Goal: Communication & Community: Ask a question

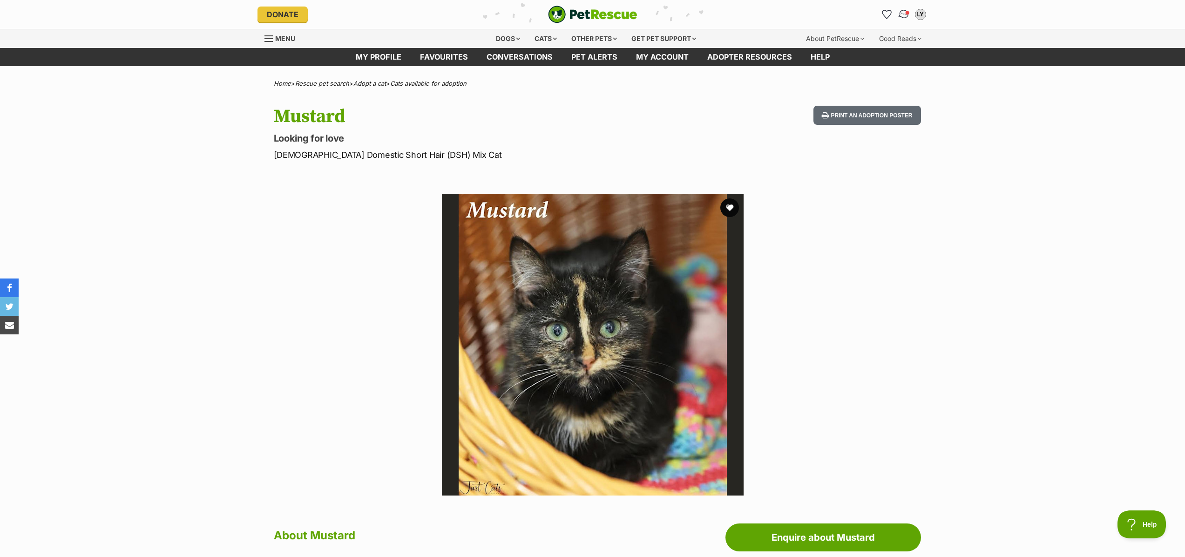
click at [903, 11] on img "Conversations" at bounding box center [903, 14] width 13 height 12
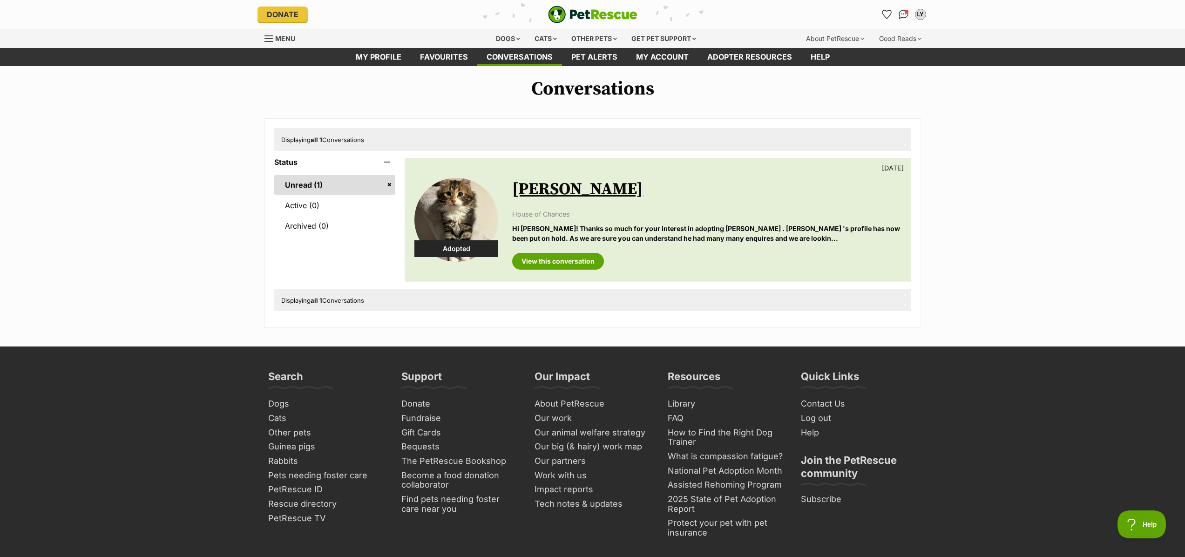
click at [1025, 204] on div "Conversations Displaying all 1 Conversations Status Unread (1) Active (0) Archi…" at bounding box center [592, 203] width 1185 height 250
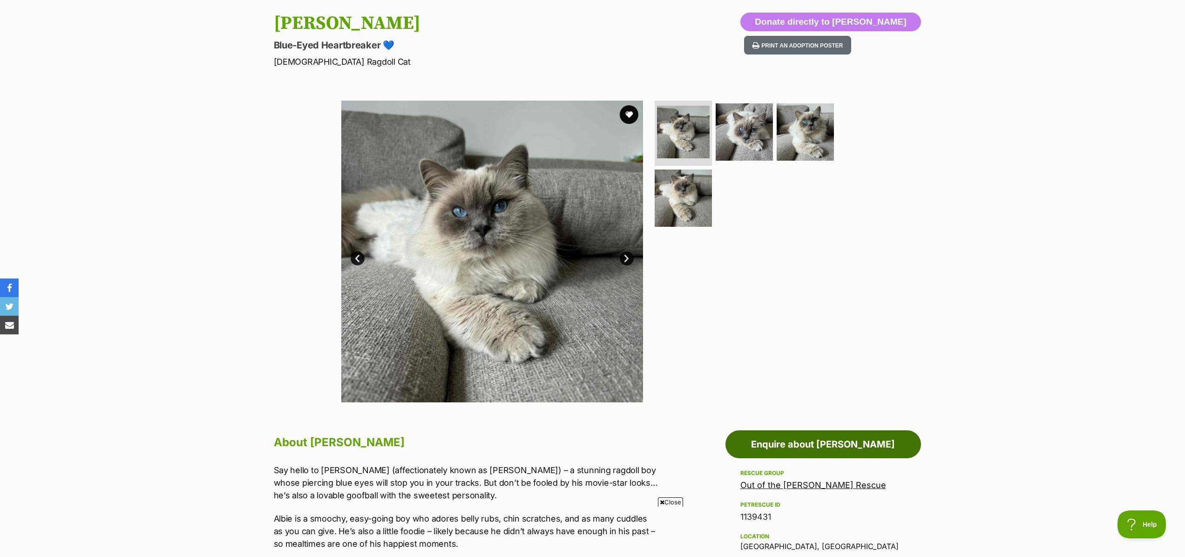
click at [794, 448] on link "Enquire about Albert" at bounding box center [824, 444] width 196 height 28
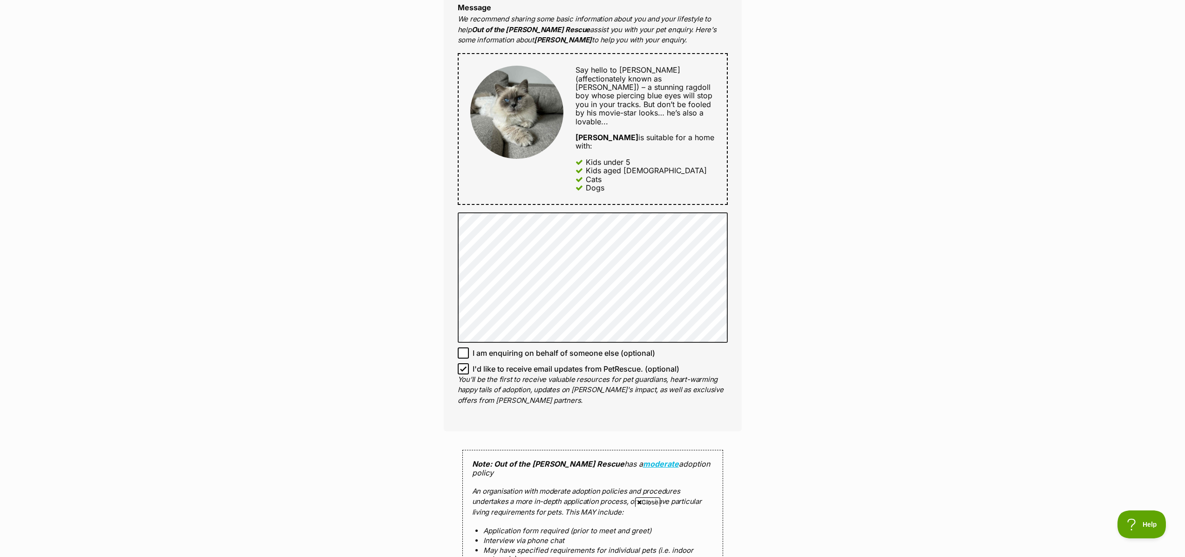
scroll to position [403, 0]
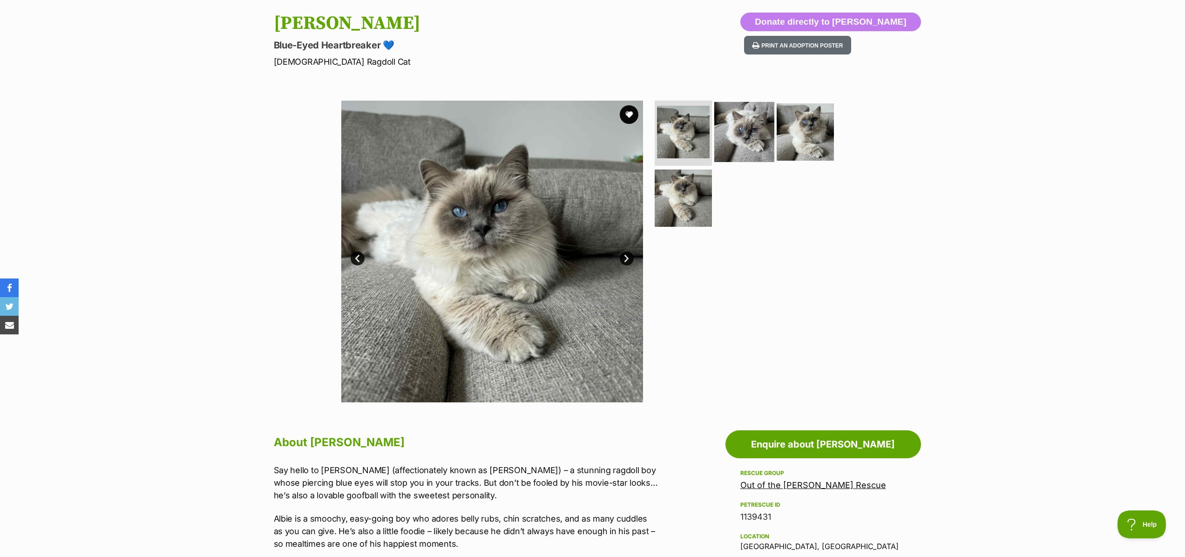
click at [755, 136] on img at bounding box center [744, 132] width 60 height 60
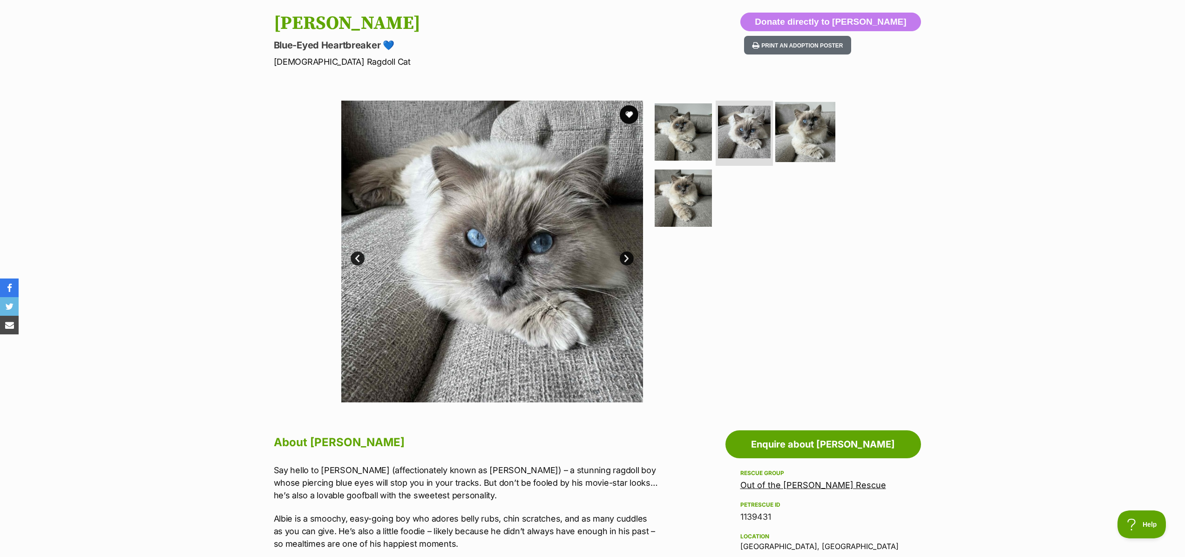
click at [810, 128] on img at bounding box center [805, 132] width 60 height 60
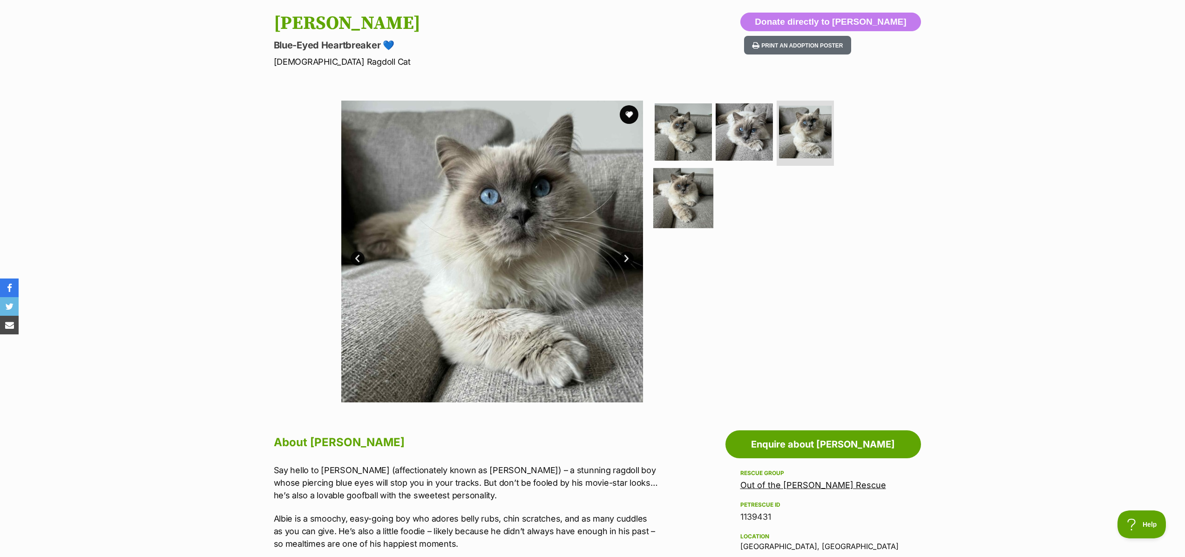
click at [681, 200] on img at bounding box center [683, 198] width 60 height 60
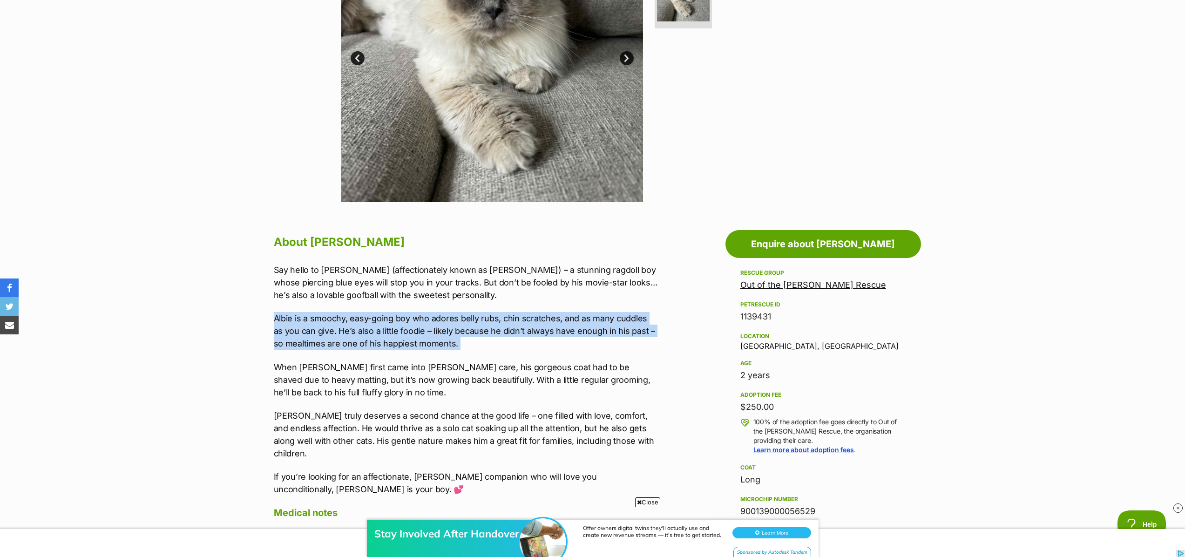
drag, startPoint x: 278, startPoint y: 318, endPoint x: 432, endPoint y: 353, distance: 158.5
click at [432, 353] on div "Say hello to Albert (affectionately known as Albie) – a stunning ragdoll boy wh…" at bounding box center [466, 380] width 385 height 232
copy div "Albie is a smoochy, easy-going boy who adores belly rubs, chin scratches, and a…"
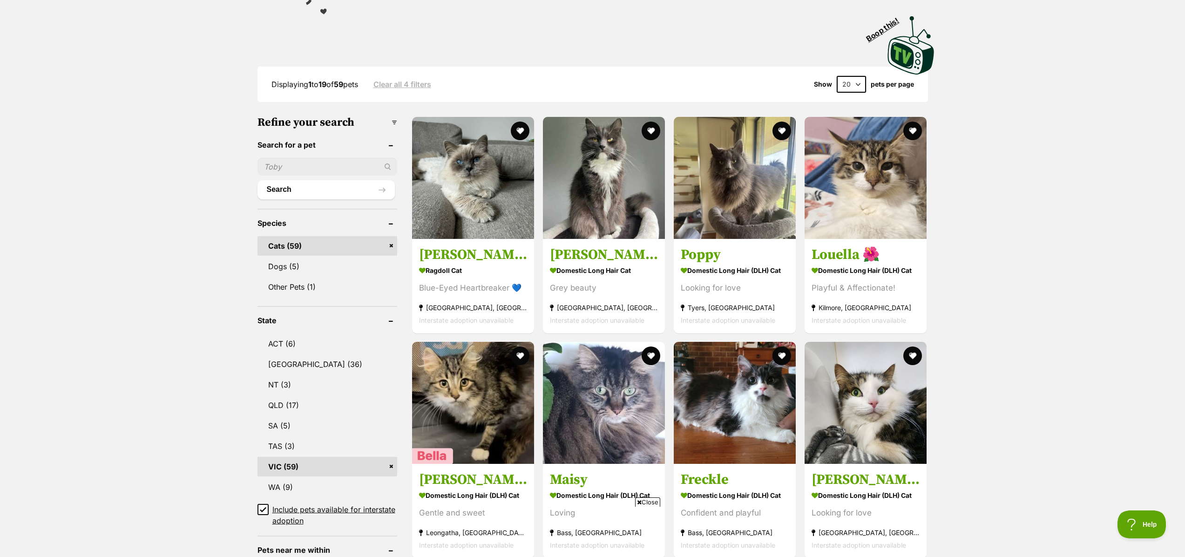
scroll to position [16, 0]
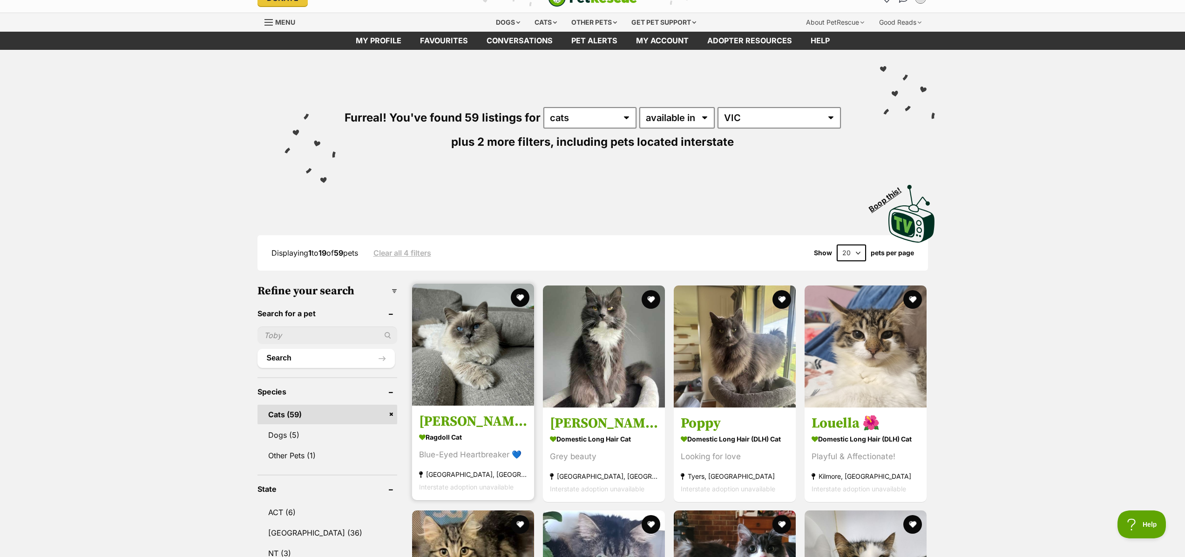
click at [458, 333] on img at bounding box center [473, 345] width 122 height 122
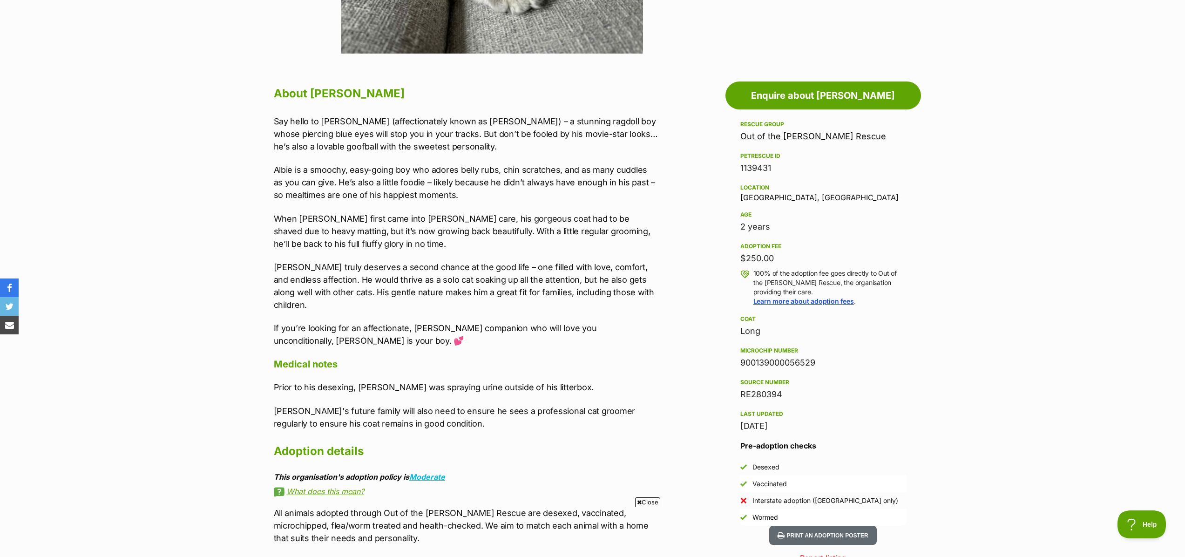
scroll to position [548, 0]
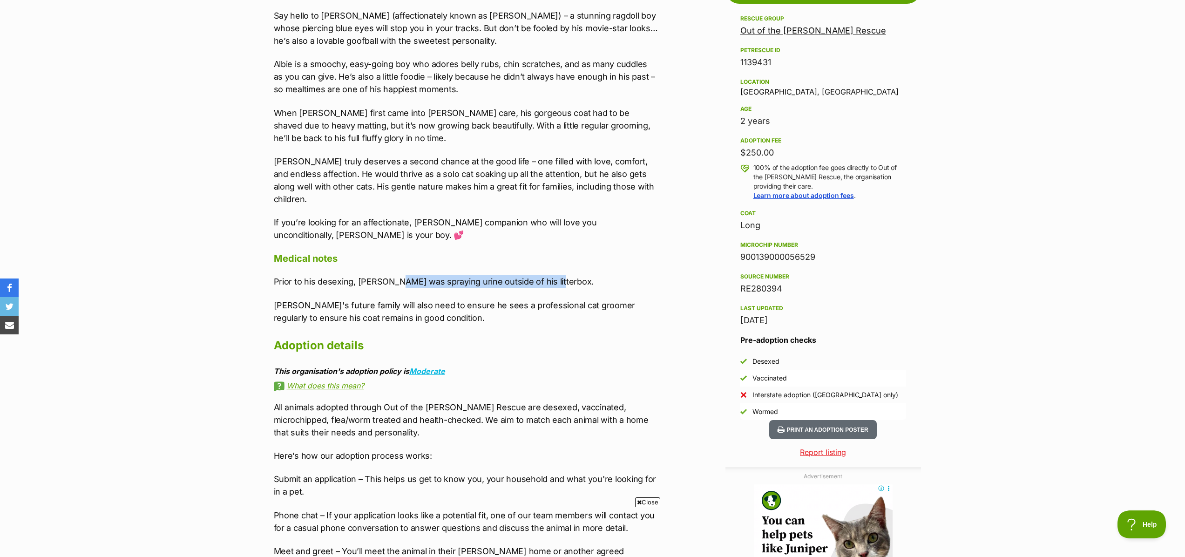
drag, startPoint x: 395, startPoint y: 270, endPoint x: 546, endPoint y: 270, distance: 151.4
click at [546, 275] on p "Prior to his desexing, Albert was spraying urine outside of his litterbox." at bounding box center [466, 281] width 385 height 13
copy p "s spraying urine outside of his litterbox."
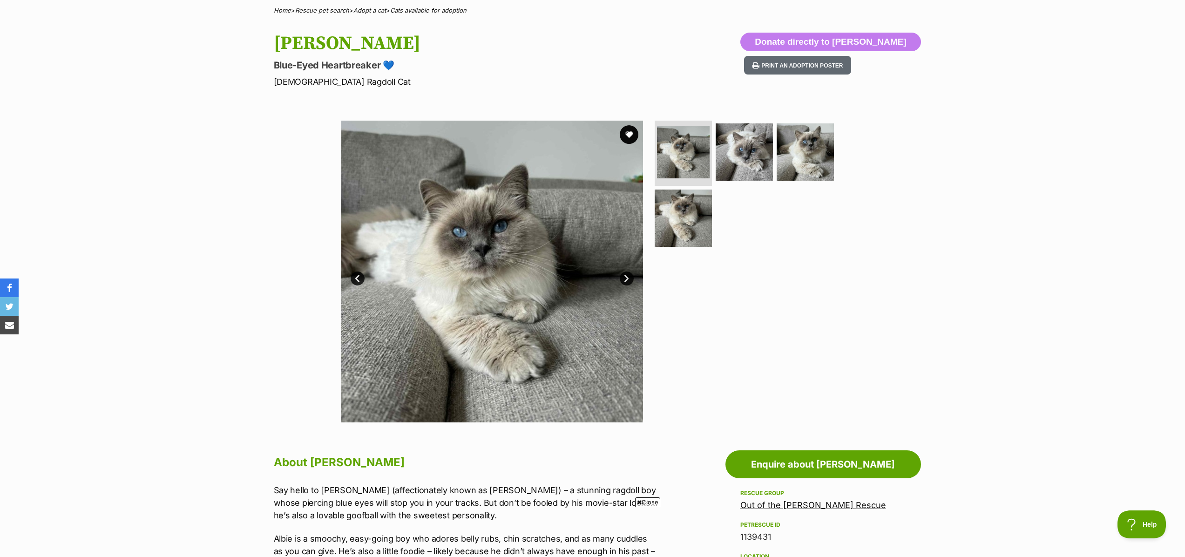
scroll to position [75, 0]
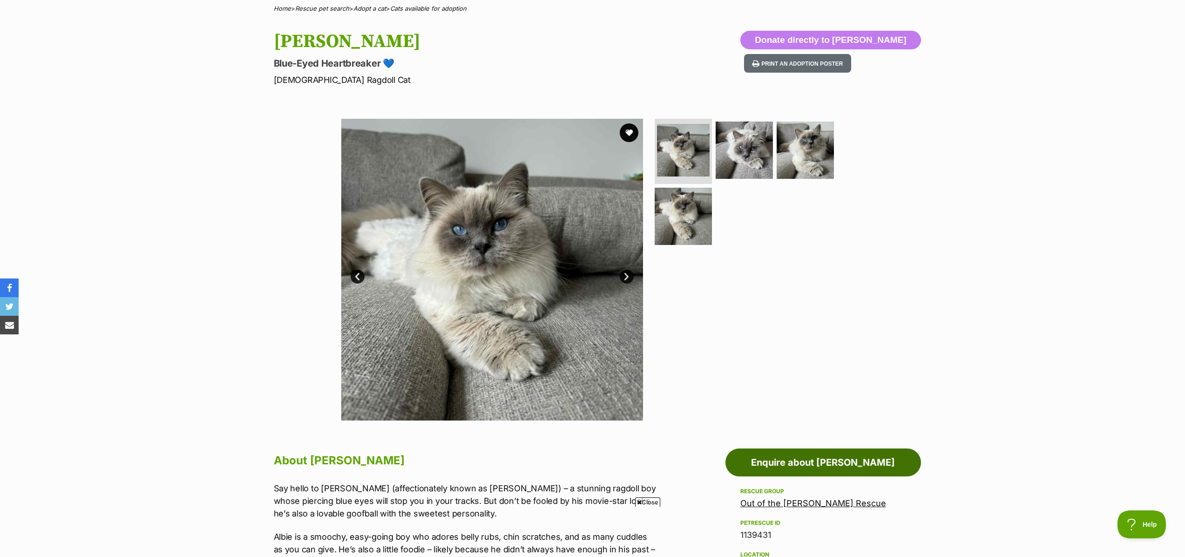
click at [849, 466] on link "Enquire about Albert" at bounding box center [824, 463] width 196 height 28
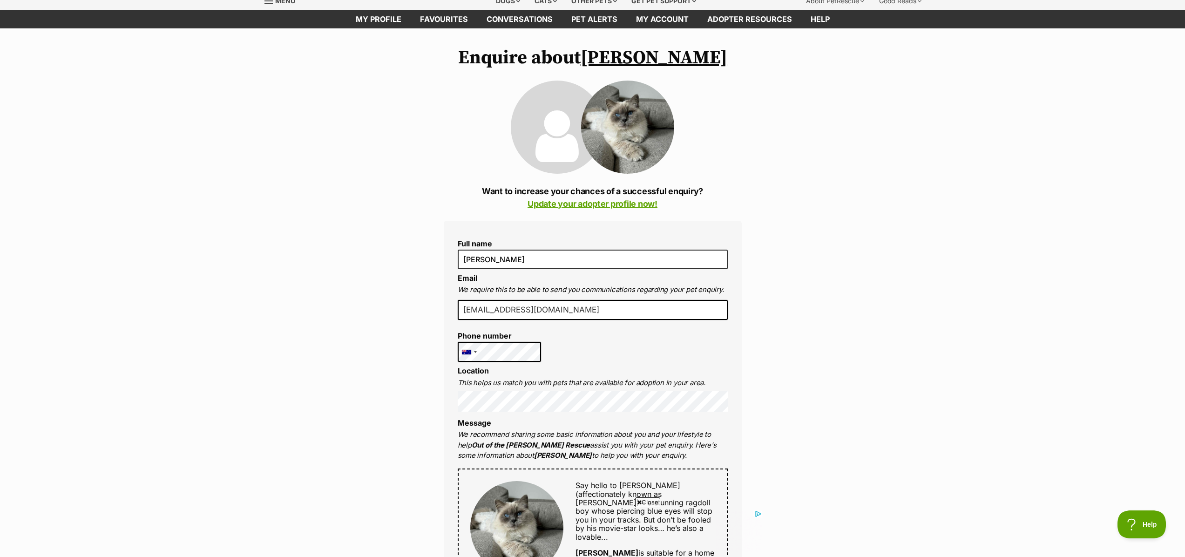
scroll to position [172, 0]
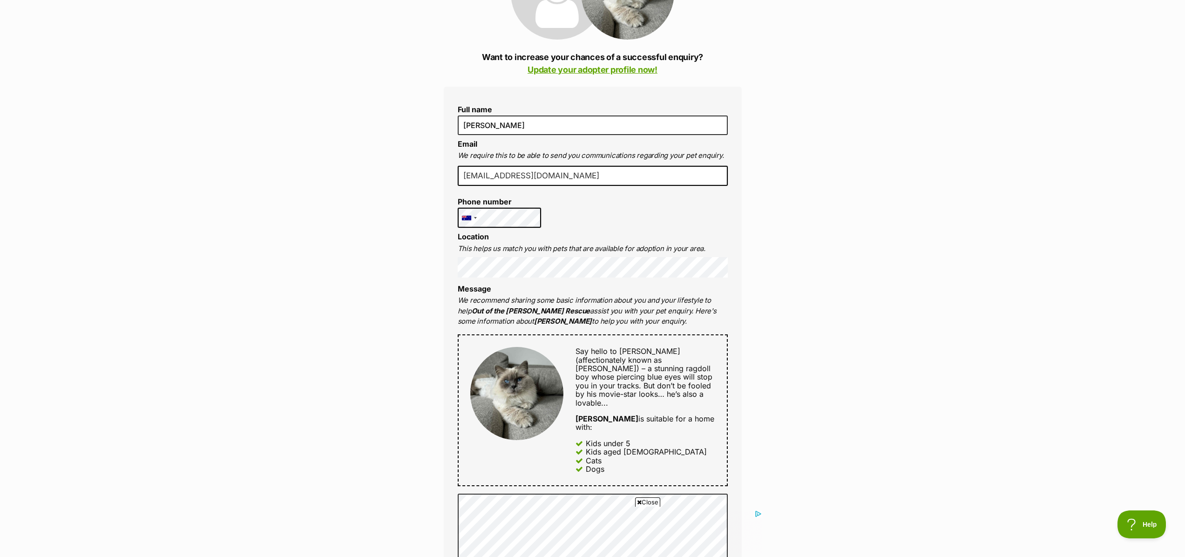
click at [900, 376] on div "Enquire about Albert Want to increase your chances of a successful enquiry? Upd…" at bounding box center [592, 529] width 1185 height 1232
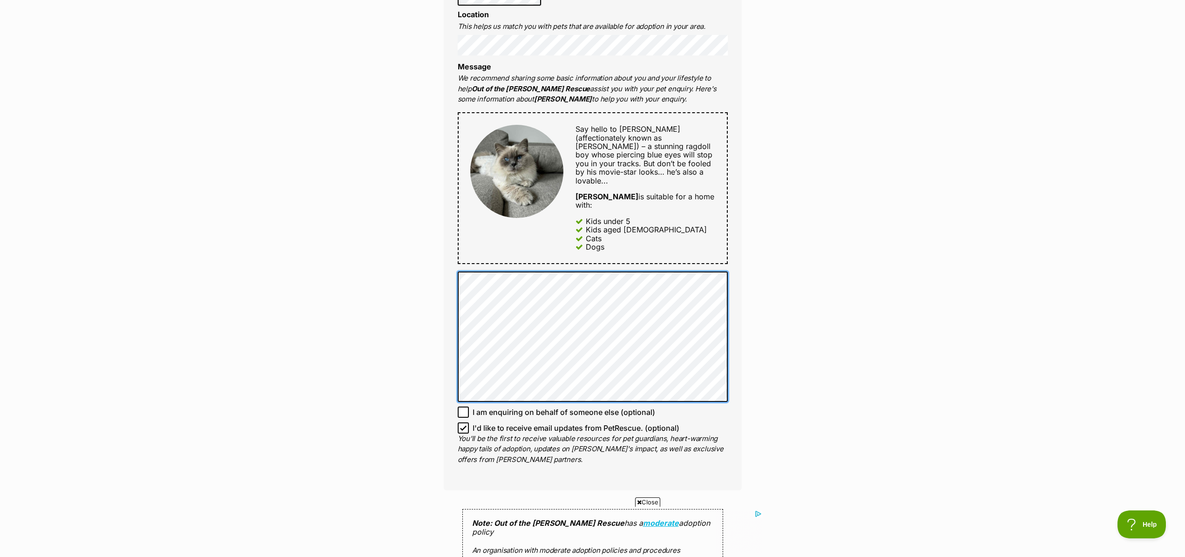
scroll to position [0, 0]
click at [455, 353] on div "Full name Larisa Yaroshenko Email We require this to be able to send you commun…" at bounding box center [593, 177] width 298 height 626
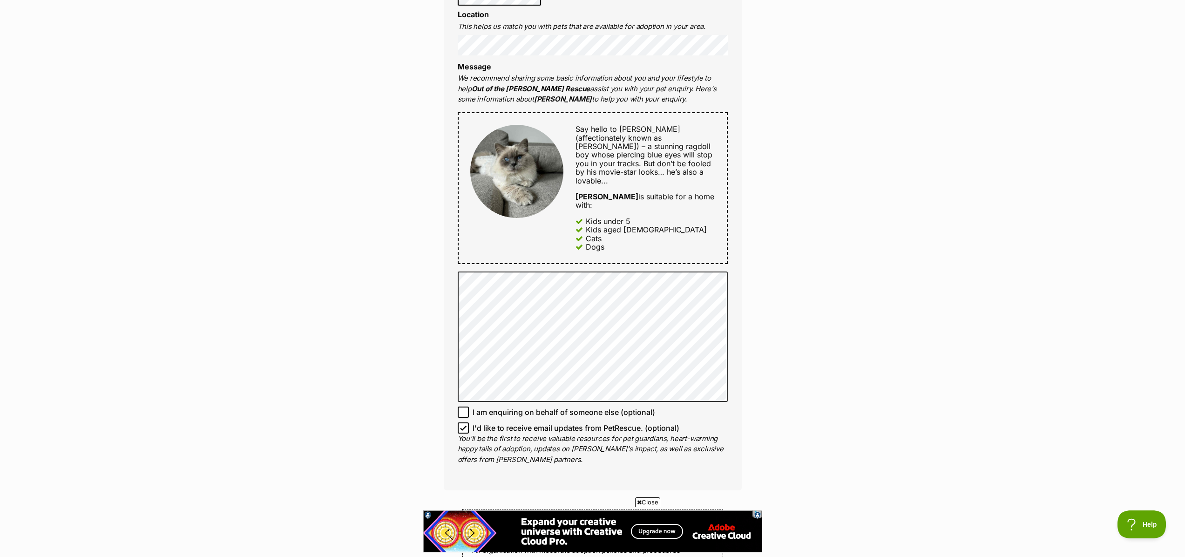
click at [462, 425] on icon at bounding box center [463, 428] width 7 height 7
click at [462, 422] on input "I'd like to receive email updates from PetRescue. (optional)" at bounding box center [463, 427] width 11 height 11
checkbox input "false"
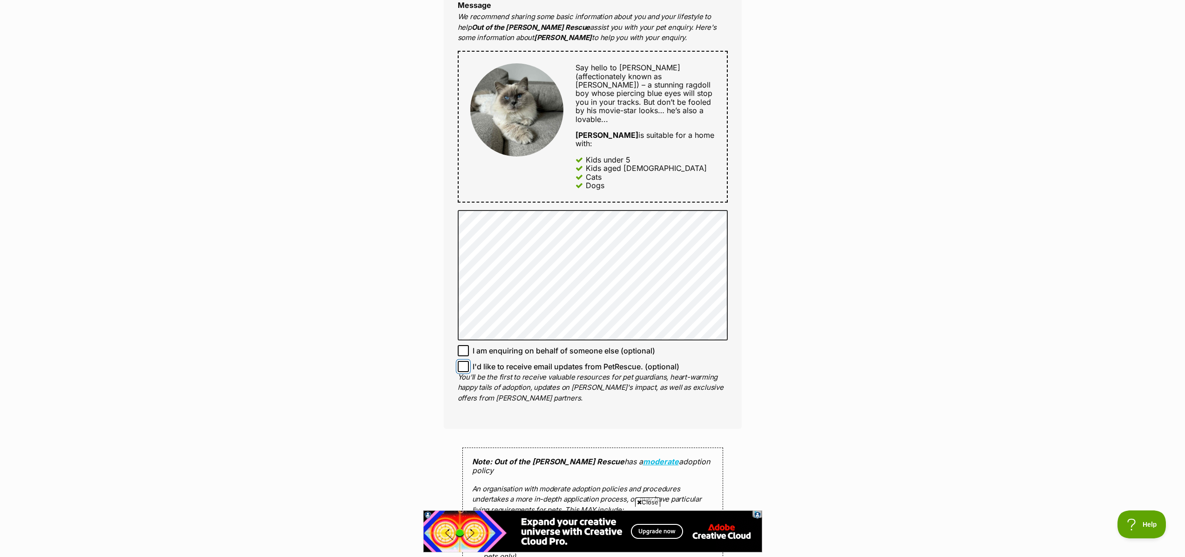
scroll to position [653, 0]
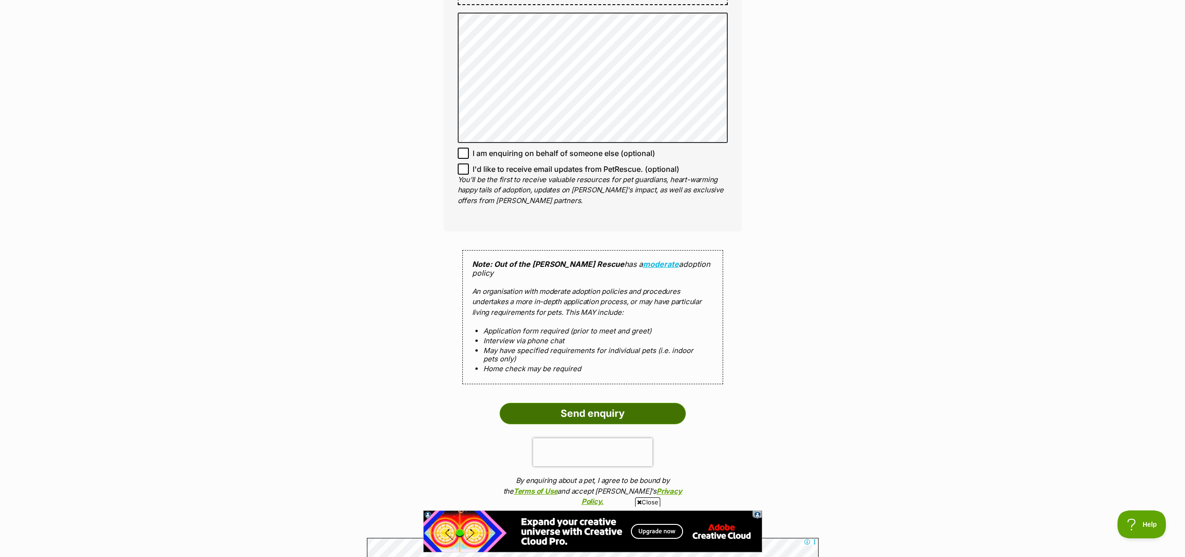
click at [653, 403] on input "Send enquiry" at bounding box center [593, 413] width 186 height 21
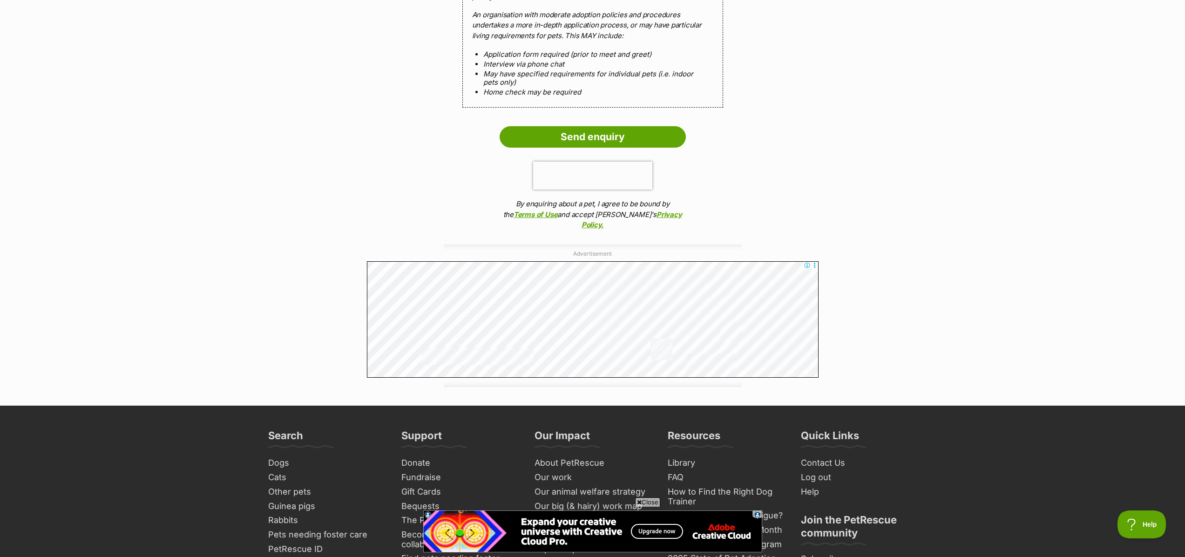
scroll to position [930, 0]
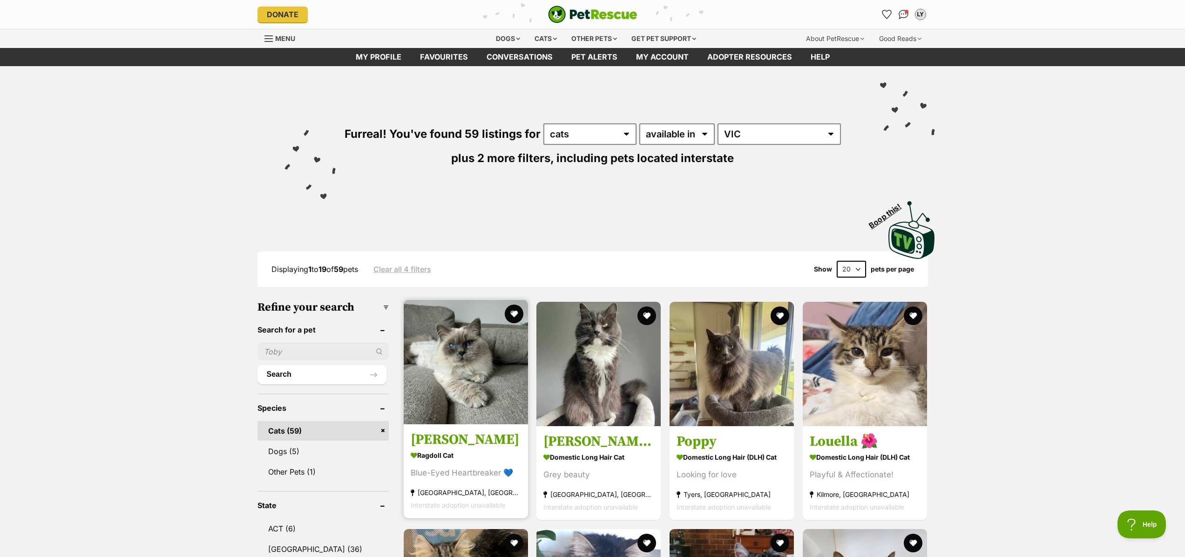
click at [475, 370] on img at bounding box center [466, 362] width 124 height 124
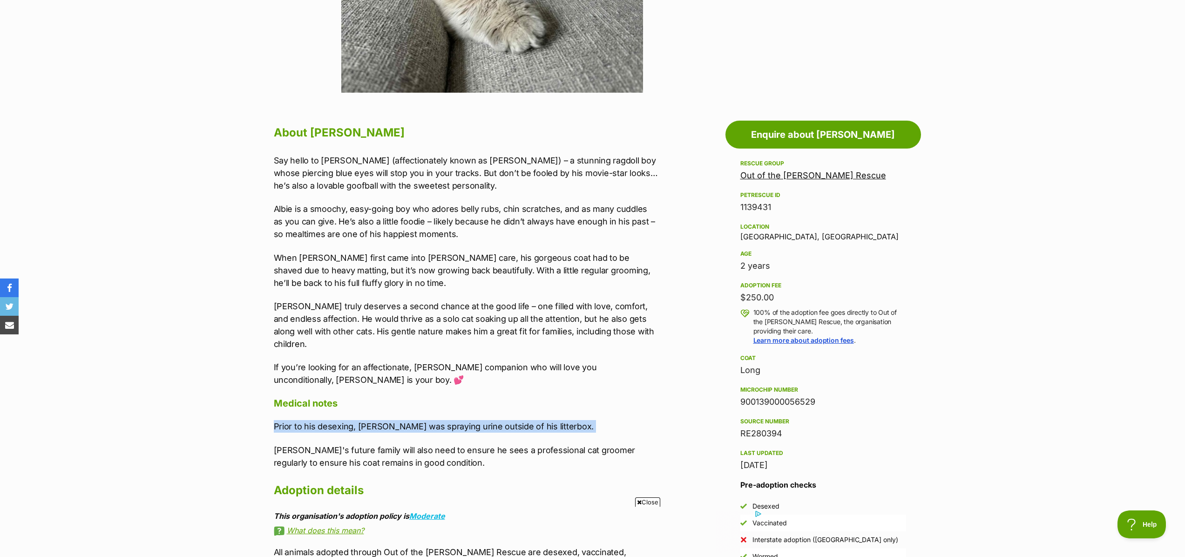
drag, startPoint x: 275, startPoint y: 414, endPoint x: 532, endPoint y: 421, distance: 257.7
click at [532, 421] on div "Prior to his desexing, Albert was spraying urine outside of his litterbox. Albi…" at bounding box center [466, 444] width 385 height 48
copy div "Prior to his desexing, Albert was spraying urine outside of his litterbox."
